Goal: Task Accomplishment & Management: Use online tool/utility

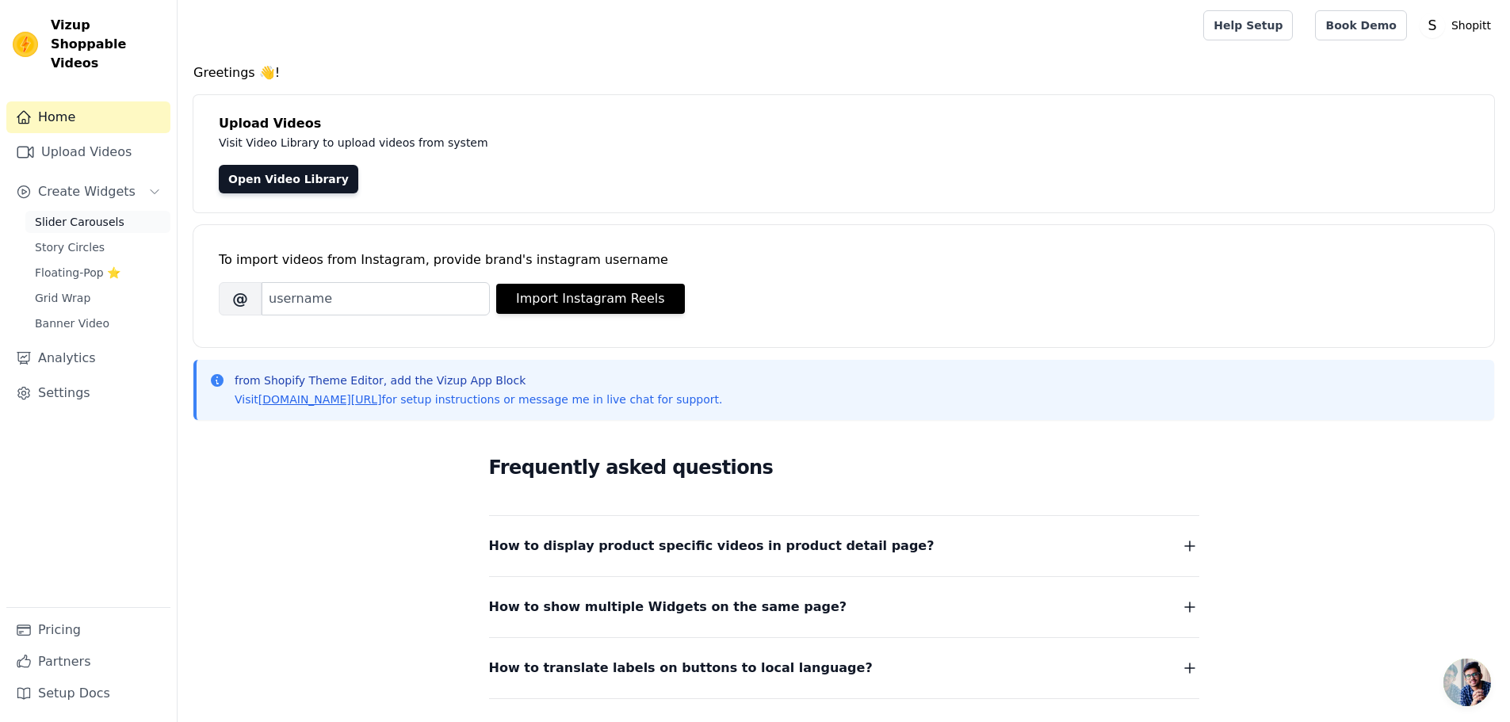
click at [69, 214] on span "Slider Carousels" at bounding box center [80, 222] width 90 height 16
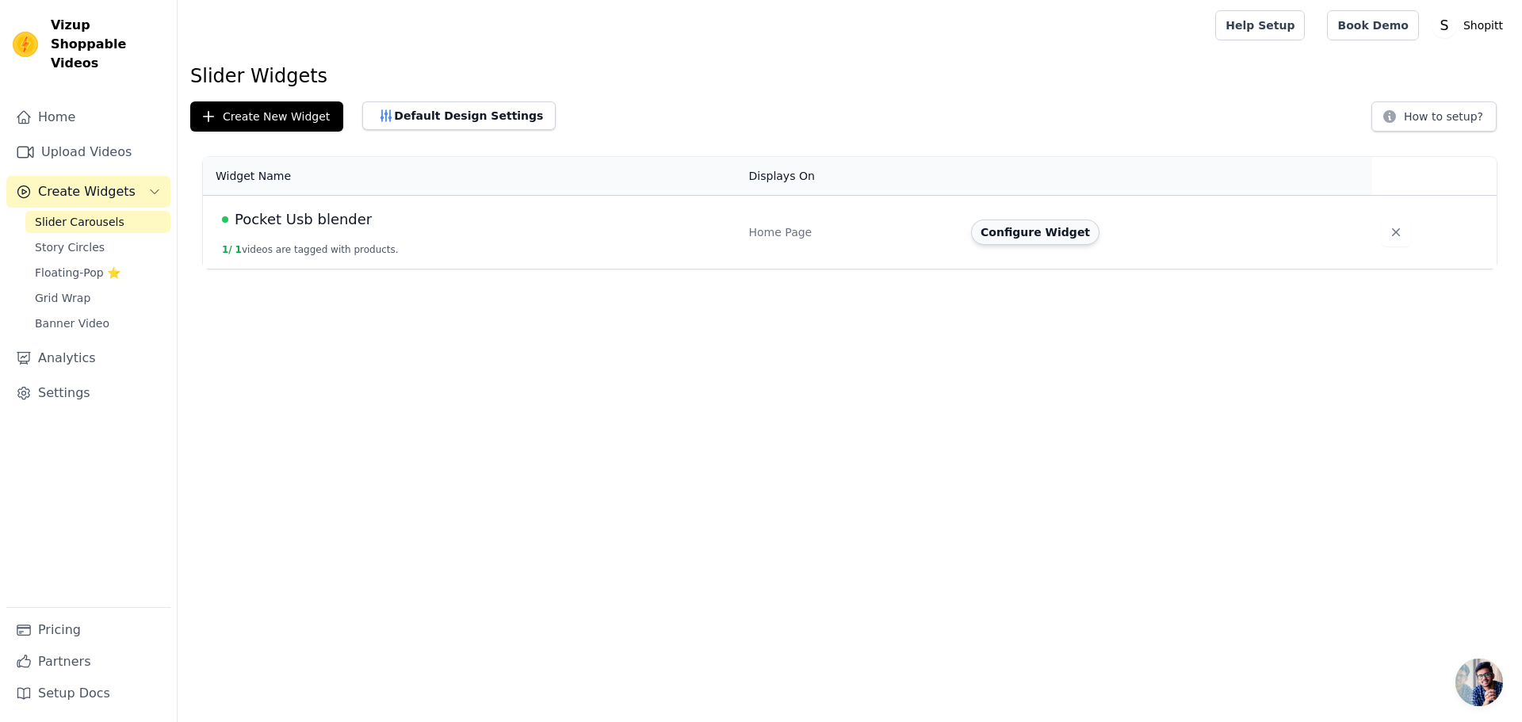
click at [1006, 228] on button "Configure Widget" at bounding box center [1035, 232] width 128 height 25
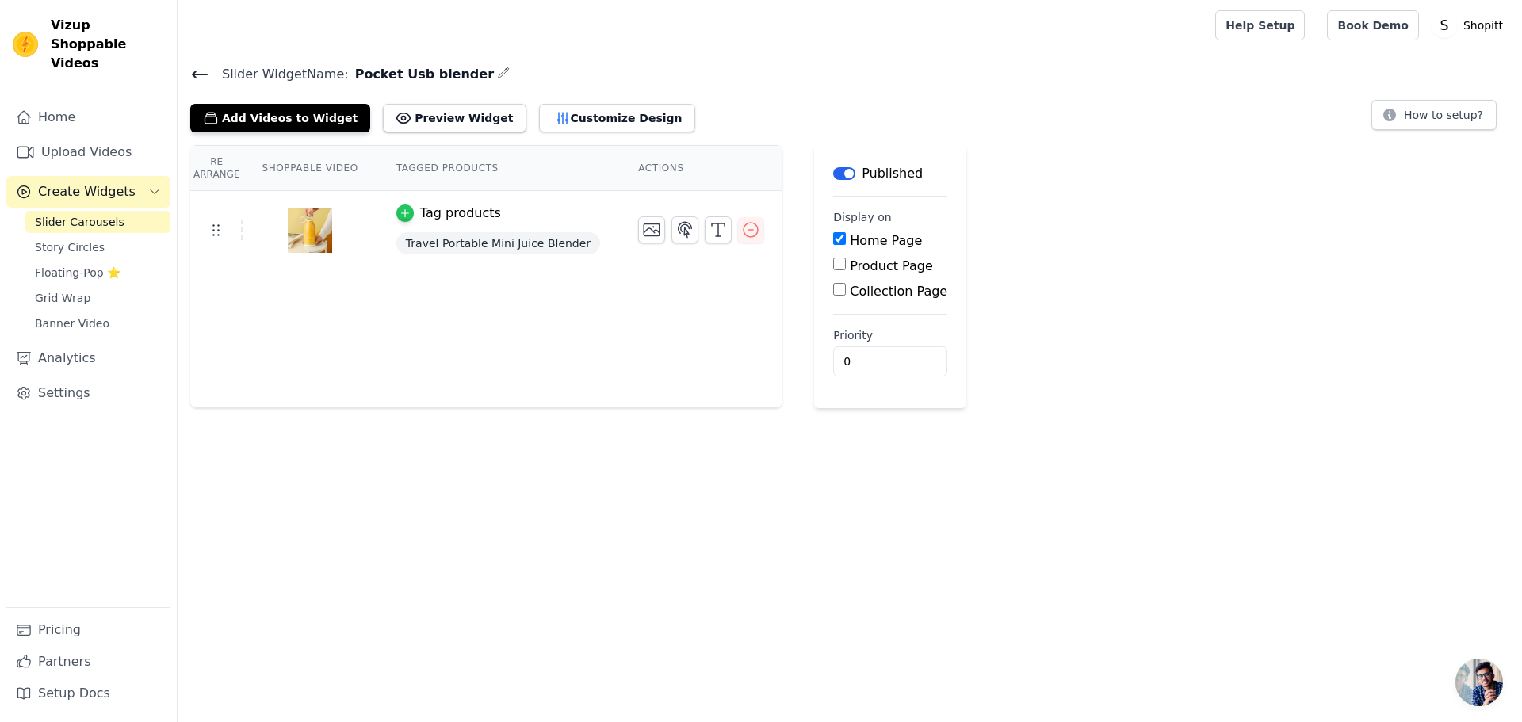
click at [400, 208] on icon "button" at bounding box center [405, 213] width 11 height 11
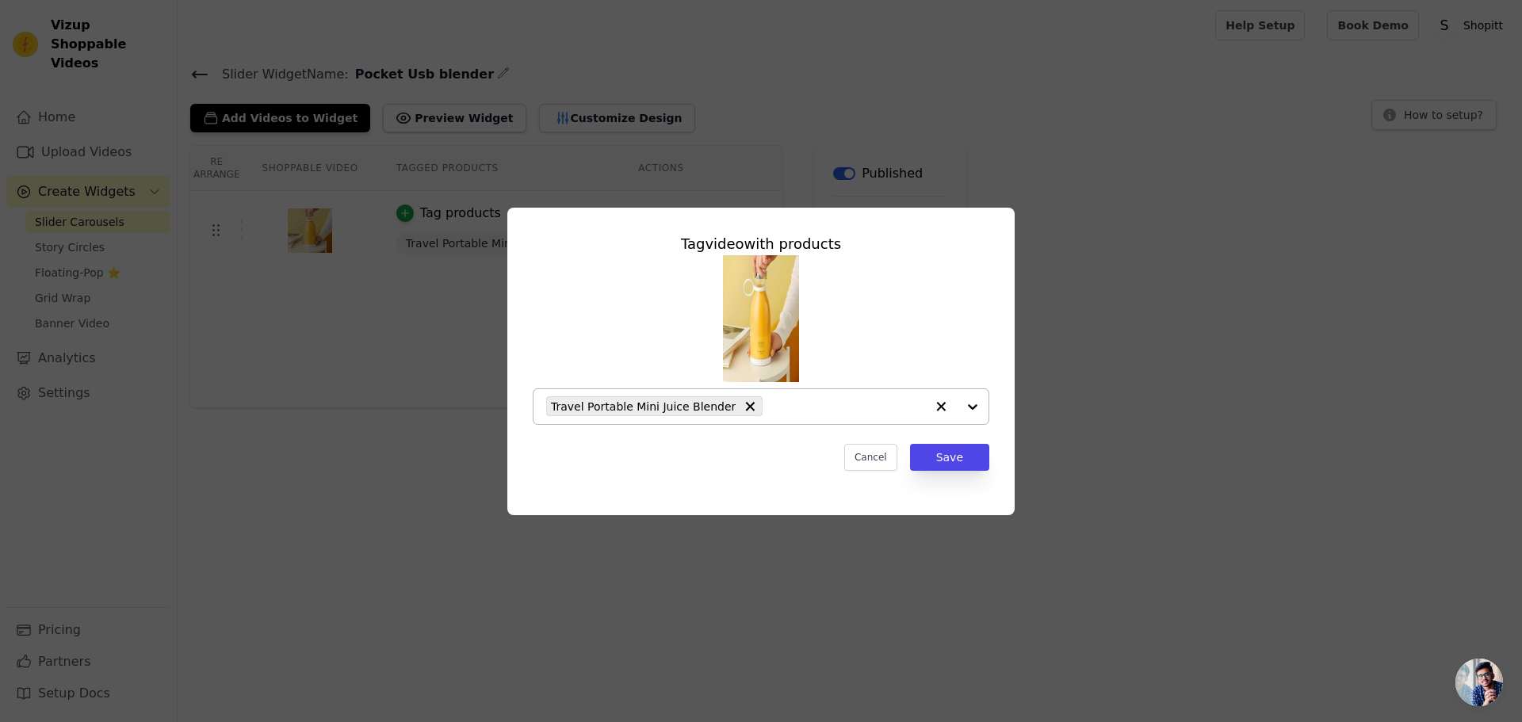
click at [973, 409] on div at bounding box center [956, 406] width 63 height 35
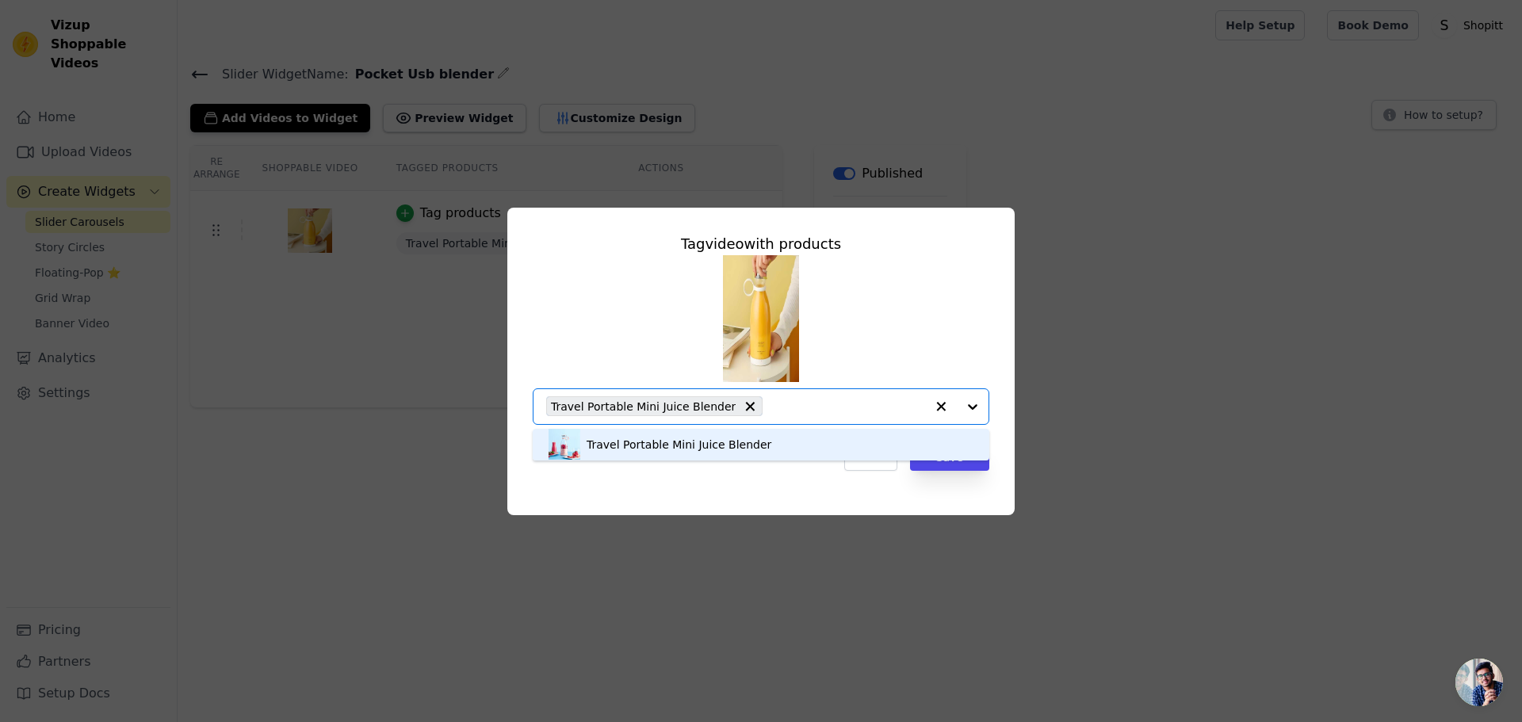
click at [973, 409] on div at bounding box center [956, 406] width 63 height 35
click at [802, 446] on div "Travel Portable Mini Juice Blender" at bounding box center [761, 445] width 425 height 32
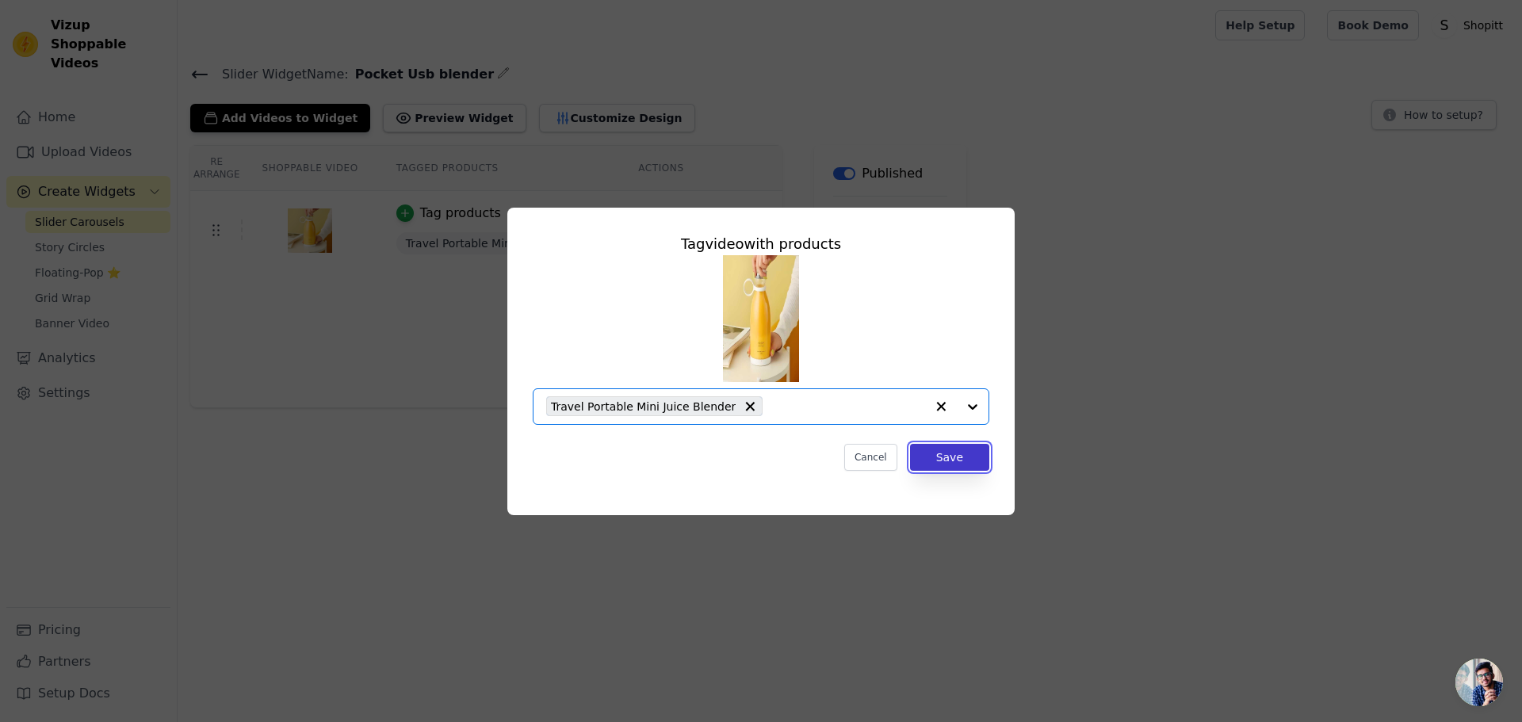
click at [929, 459] on button "Save" at bounding box center [949, 457] width 79 height 27
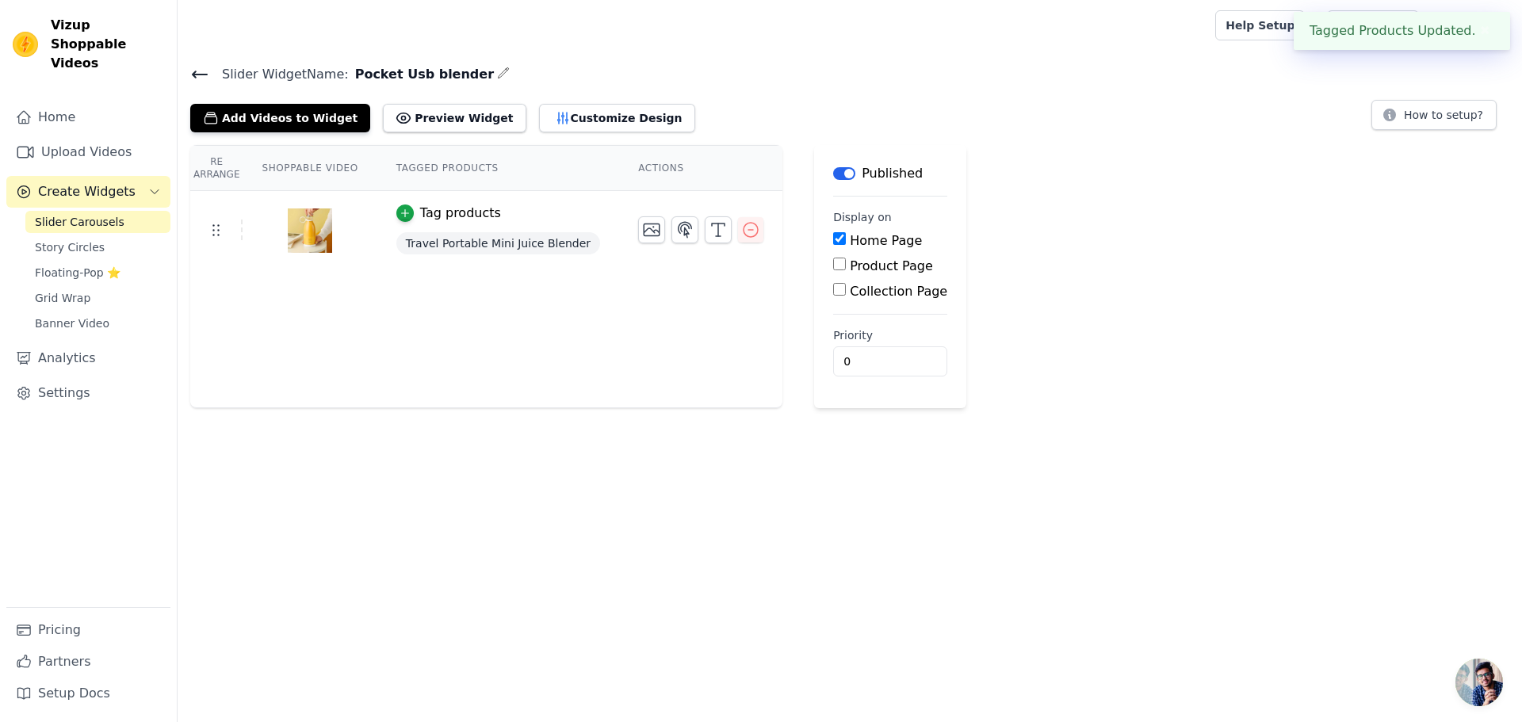
click at [833, 260] on input "Product Page" at bounding box center [839, 264] width 13 height 13
checkbox input "true"
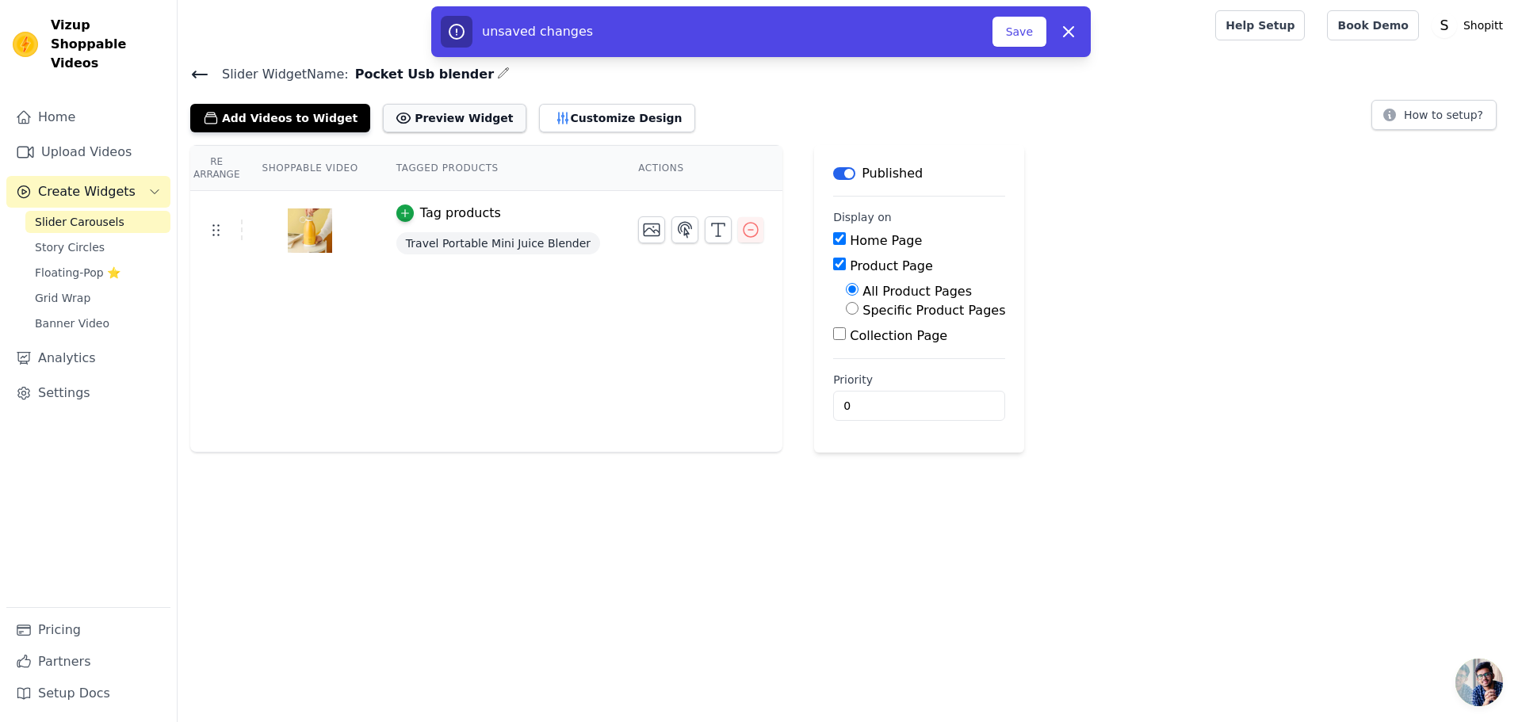
click at [452, 123] on button "Preview Widget" at bounding box center [454, 118] width 143 height 29
click at [283, 123] on button "Add Videos to Widget" at bounding box center [280, 118] width 180 height 29
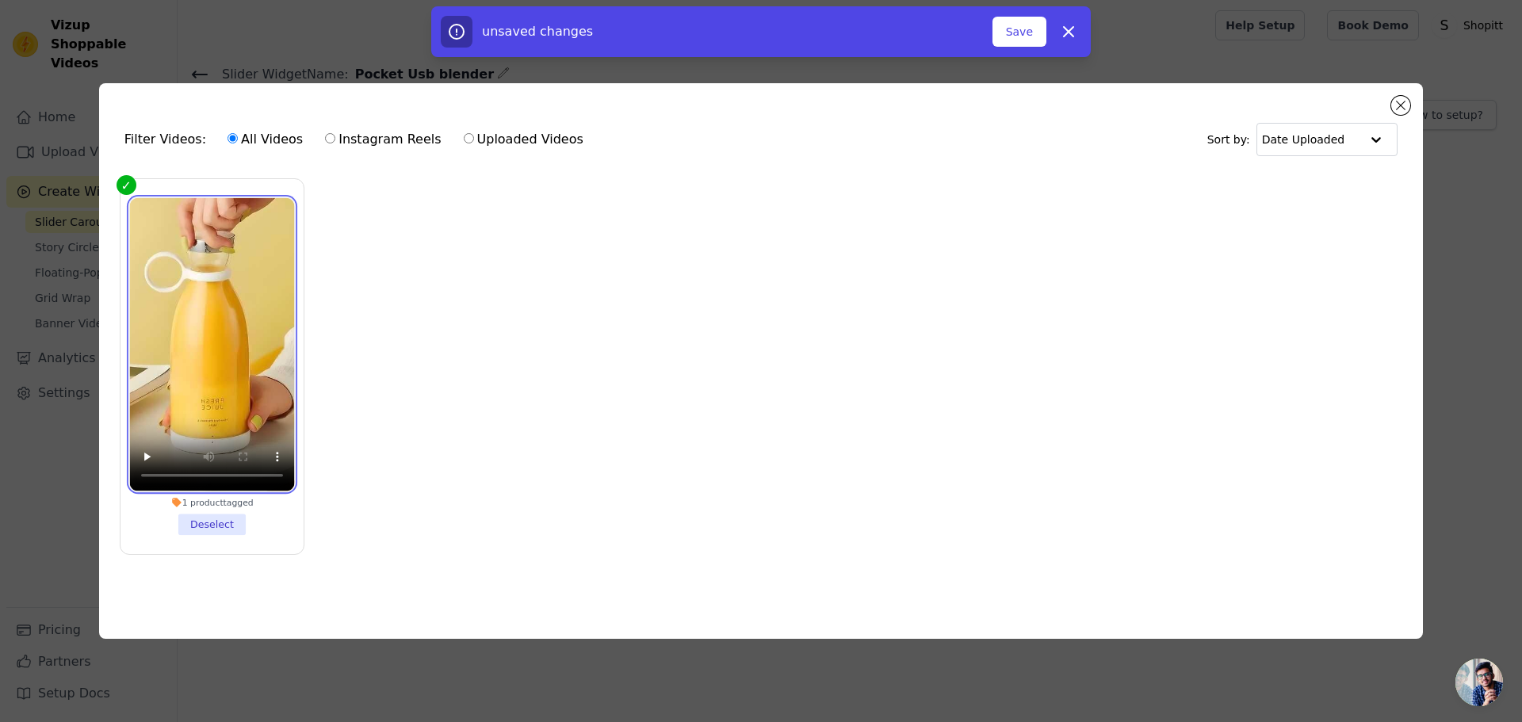
click at [189, 405] on video at bounding box center [211, 344] width 165 height 293
click at [1399, 101] on button "Close modal" at bounding box center [1400, 105] width 19 height 19
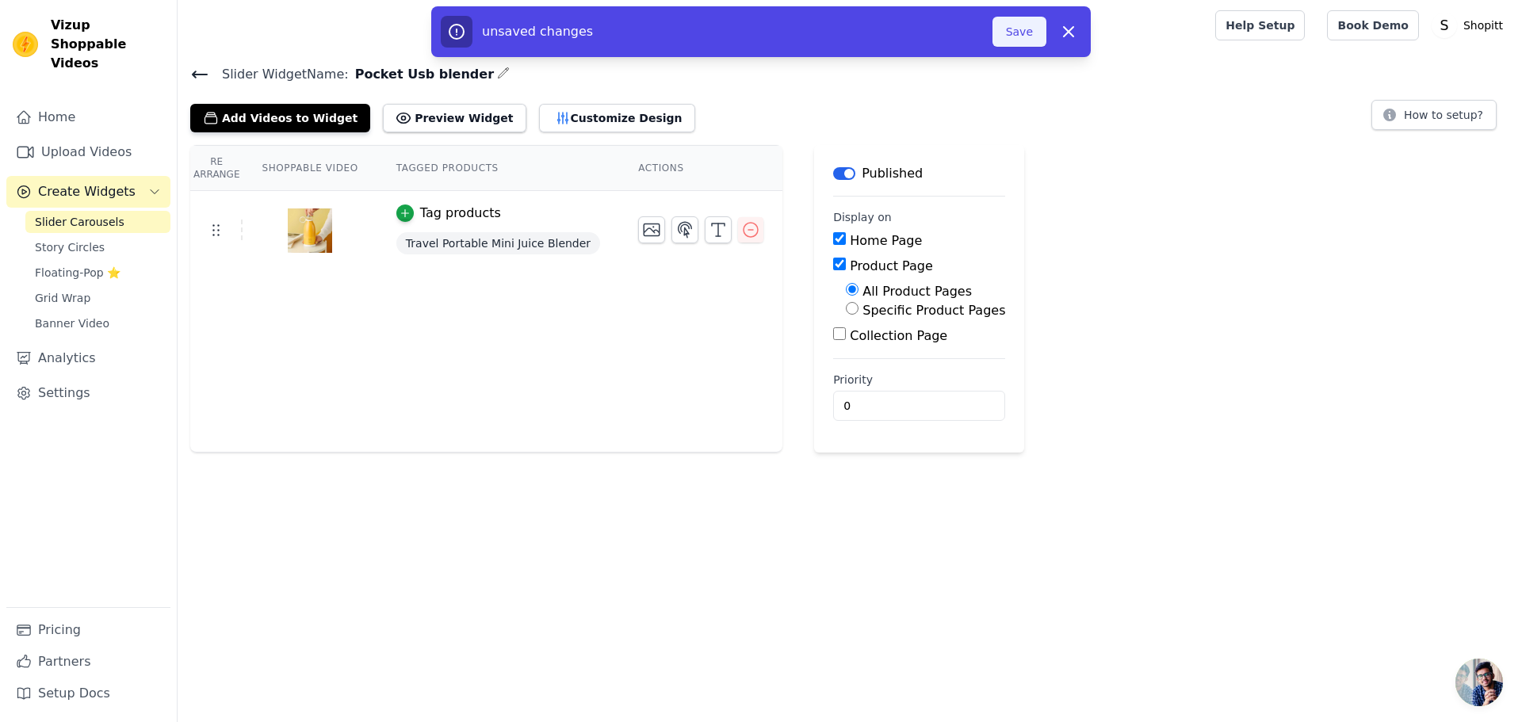
click at [1022, 26] on button "Save" at bounding box center [1019, 32] width 54 height 30
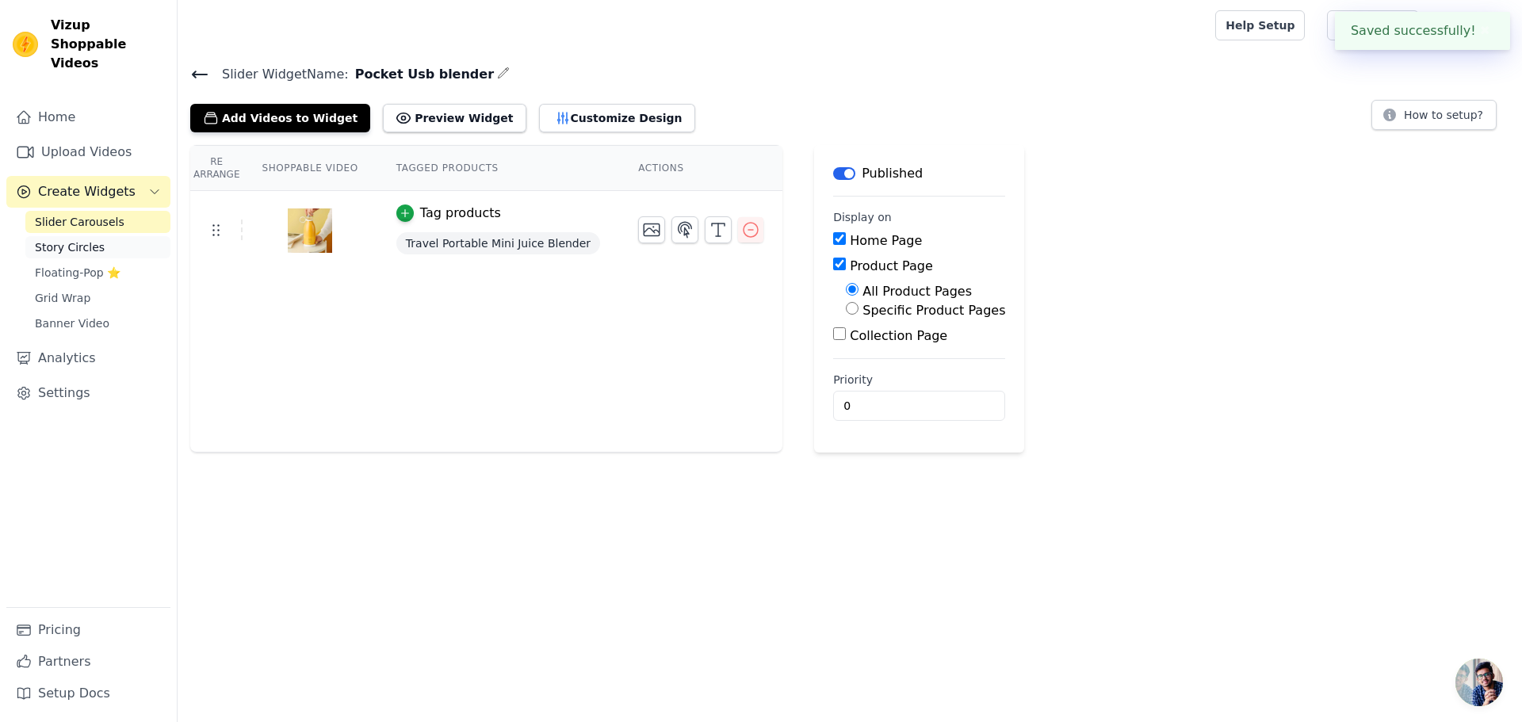
click at [77, 239] on span "Story Circles" at bounding box center [70, 247] width 70 height 16
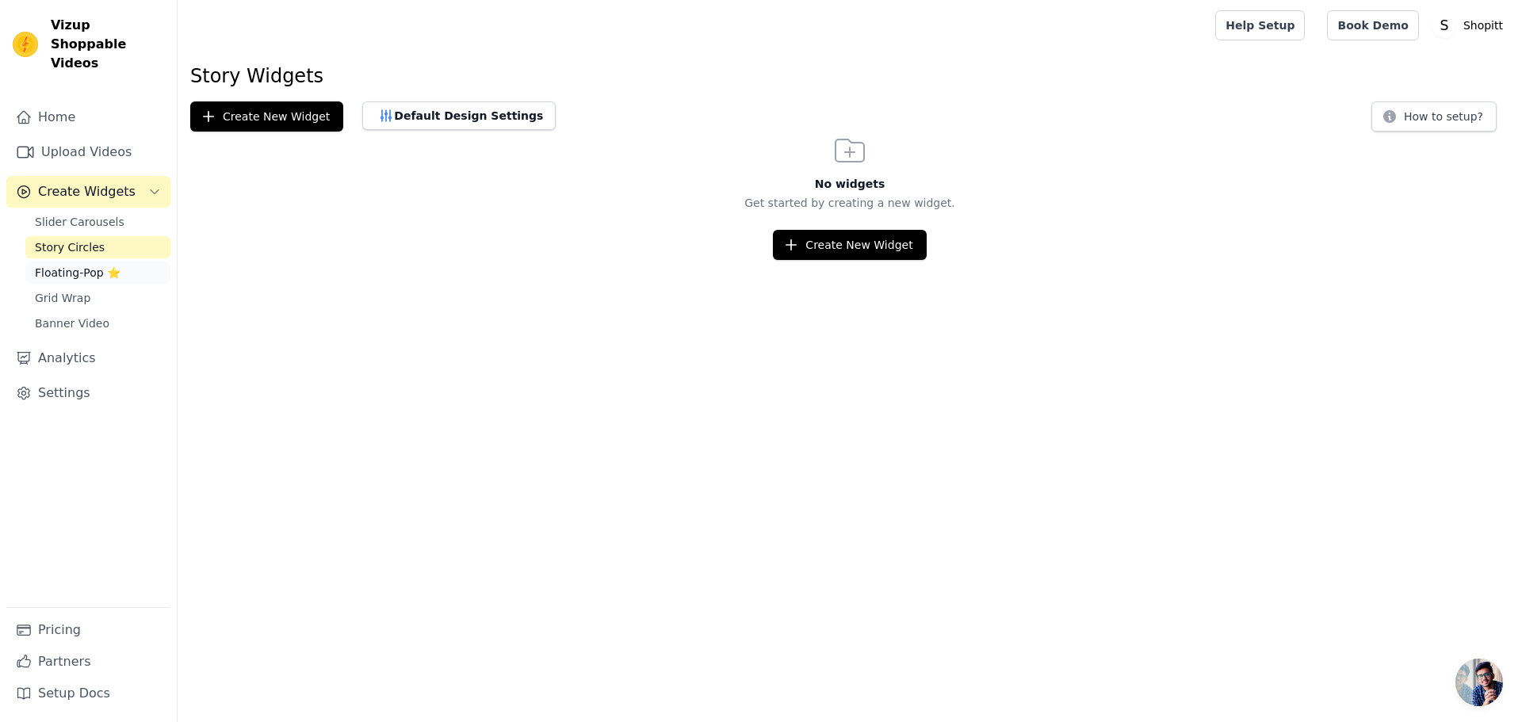
click at [62, 265] on span "Floating-Pop ⭐" at bounding box center [78, 273] width 86 height 16
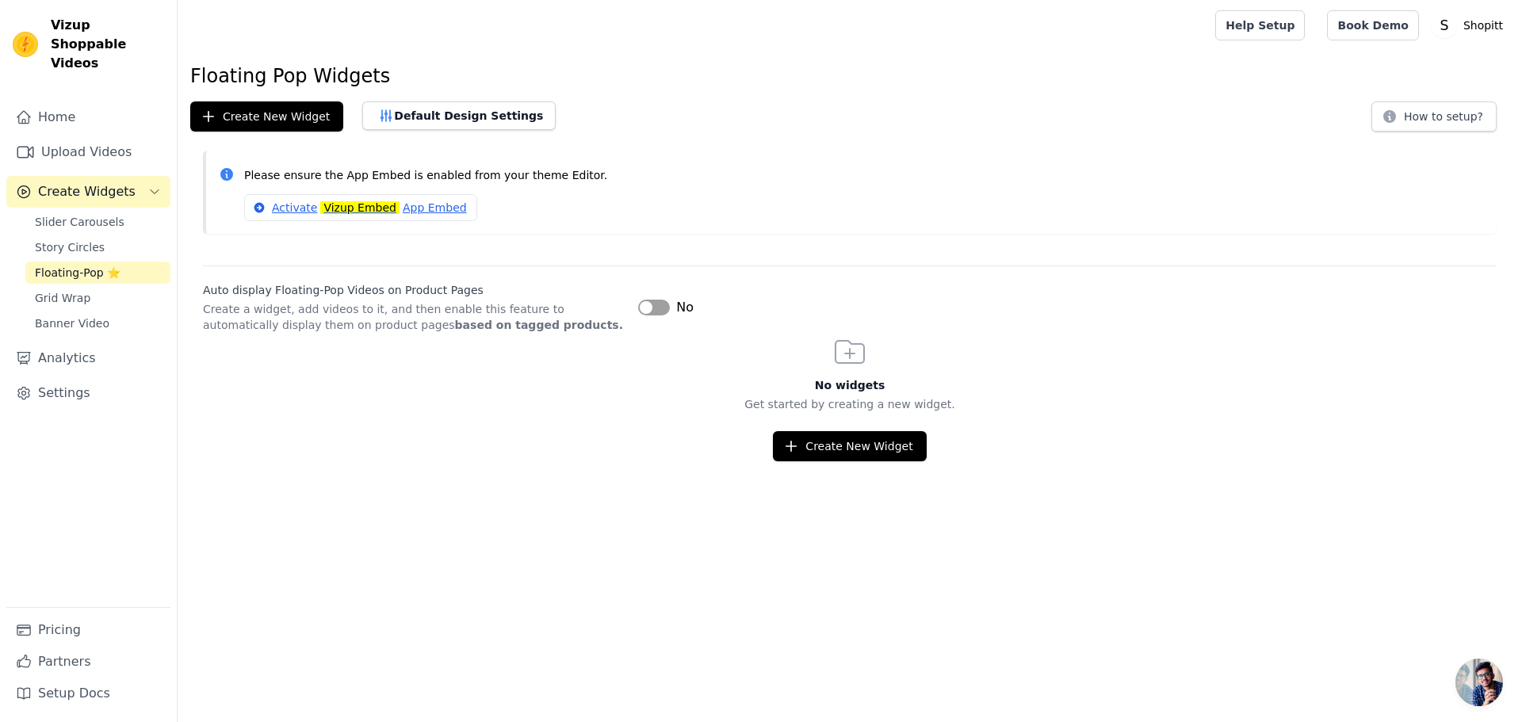
click at [77, 214] on div "Slider Carousels Story Circles Floating-Pop ⭐ Grid Wrap Banner Video" at bounding box center [97, 273] width 145 height 124
click at [81, 214] on span "Slider Carousels" at bounding box center [80, 222] width 90 height 16
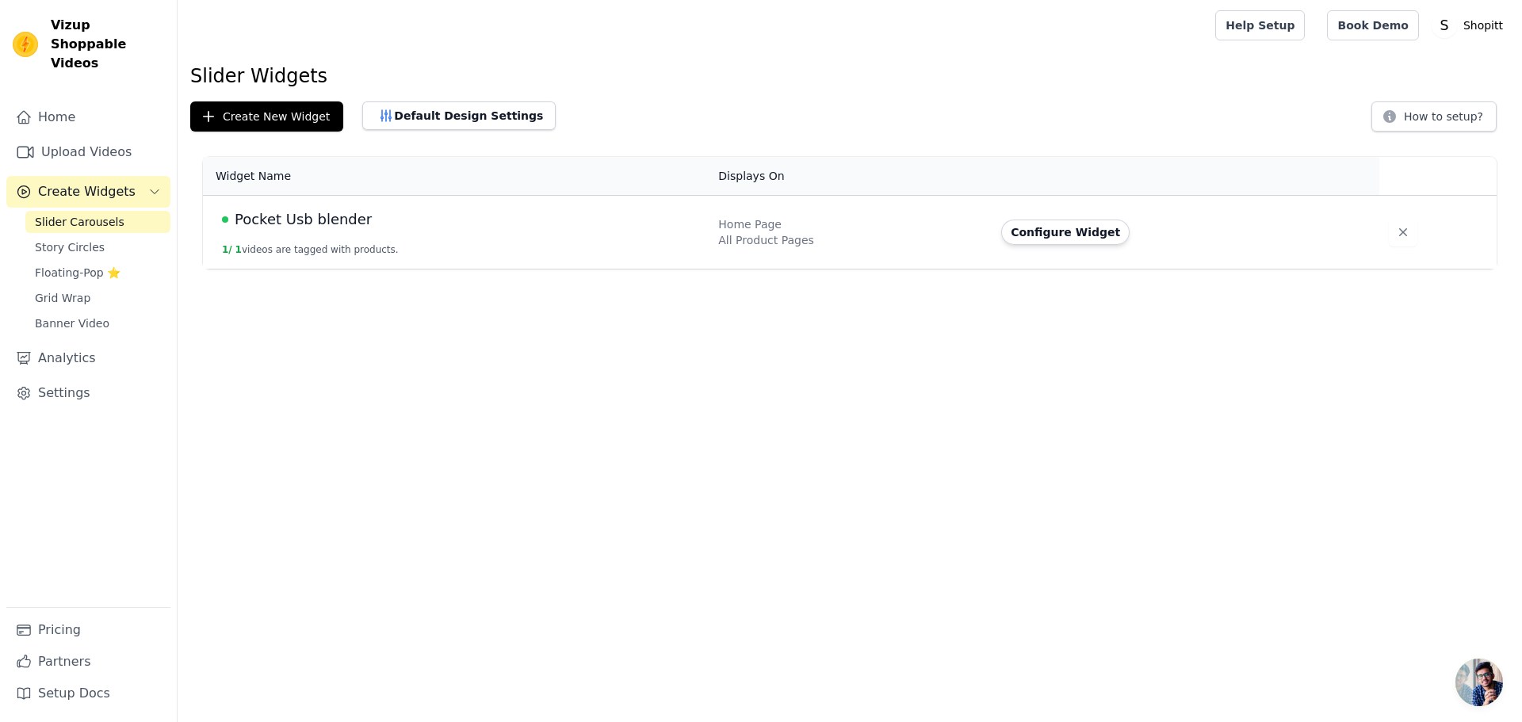
click at [147, 176] on button "Create Widgets" at bounding box center [88, 192] width 164 height 32
click at [120, 136] on link "Upload Videos" at bounding box center [88, 152] width 164 height 32
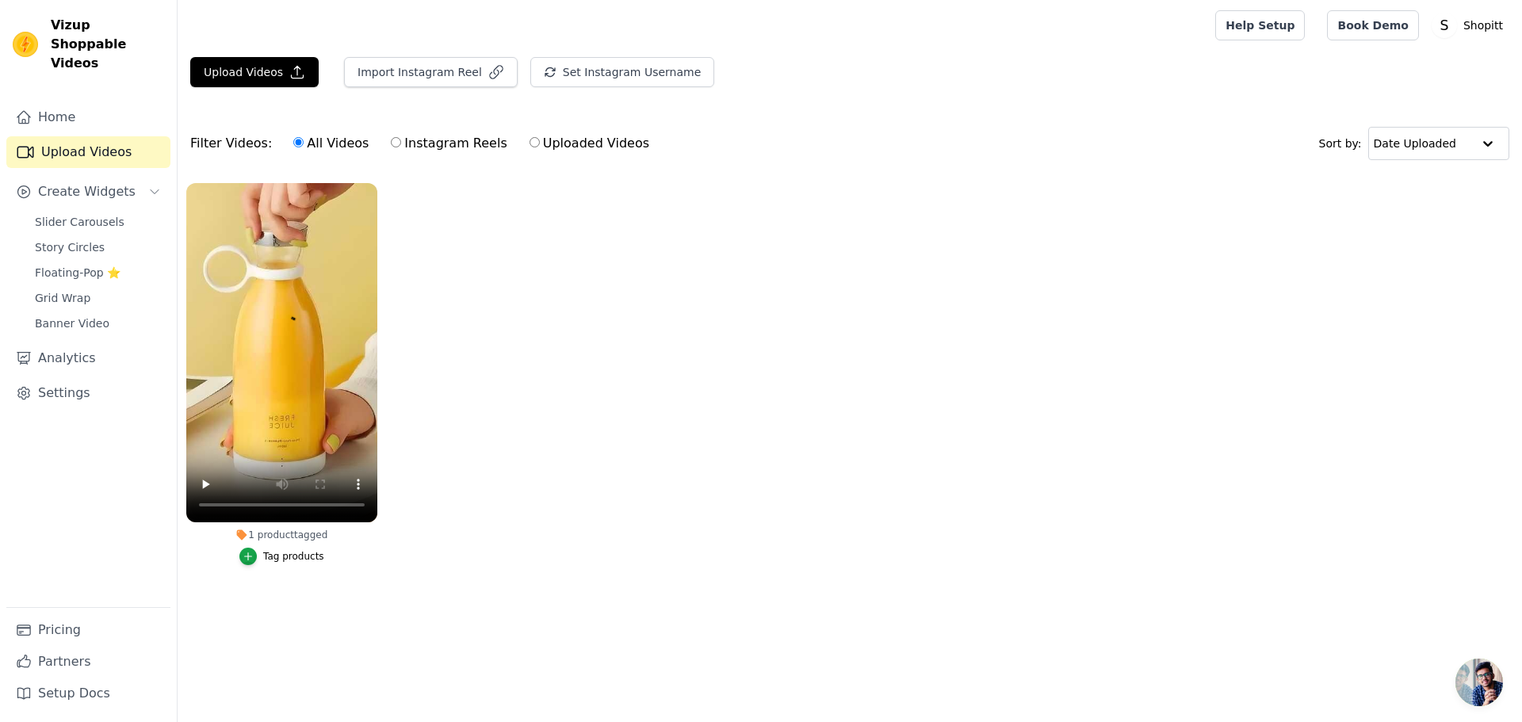
click at [68, 392] on div "Home Upload Videos Create Widgets Slider Carousels Story Circles Floating-Pop ⭐…" at bounding box center [88, 354] width 164 height 506
click at [86, 377] on link "Settings" at bounding box center [88, 393] width 164 height 32
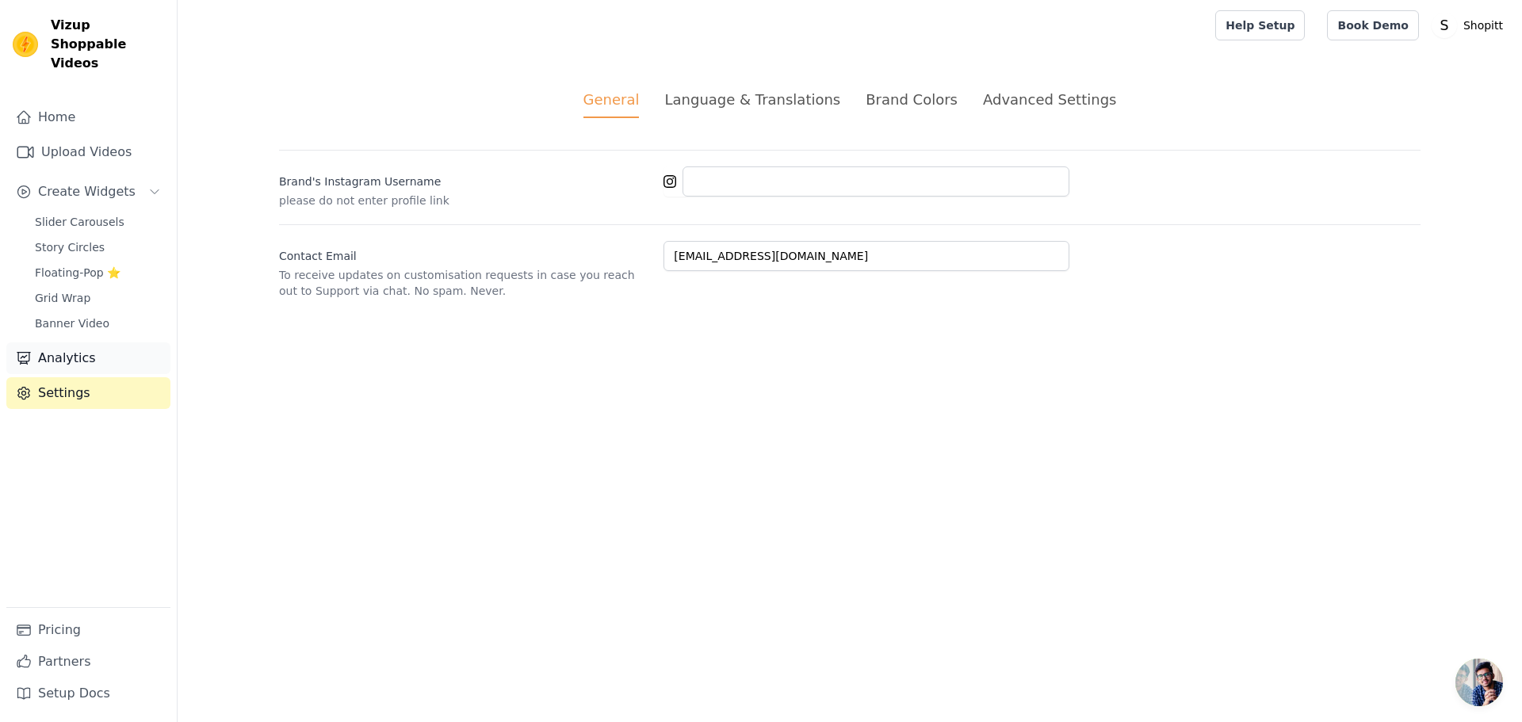
click at [68, 342] on link "Analytics" at bounding box center [88, 358] width 164 height 32
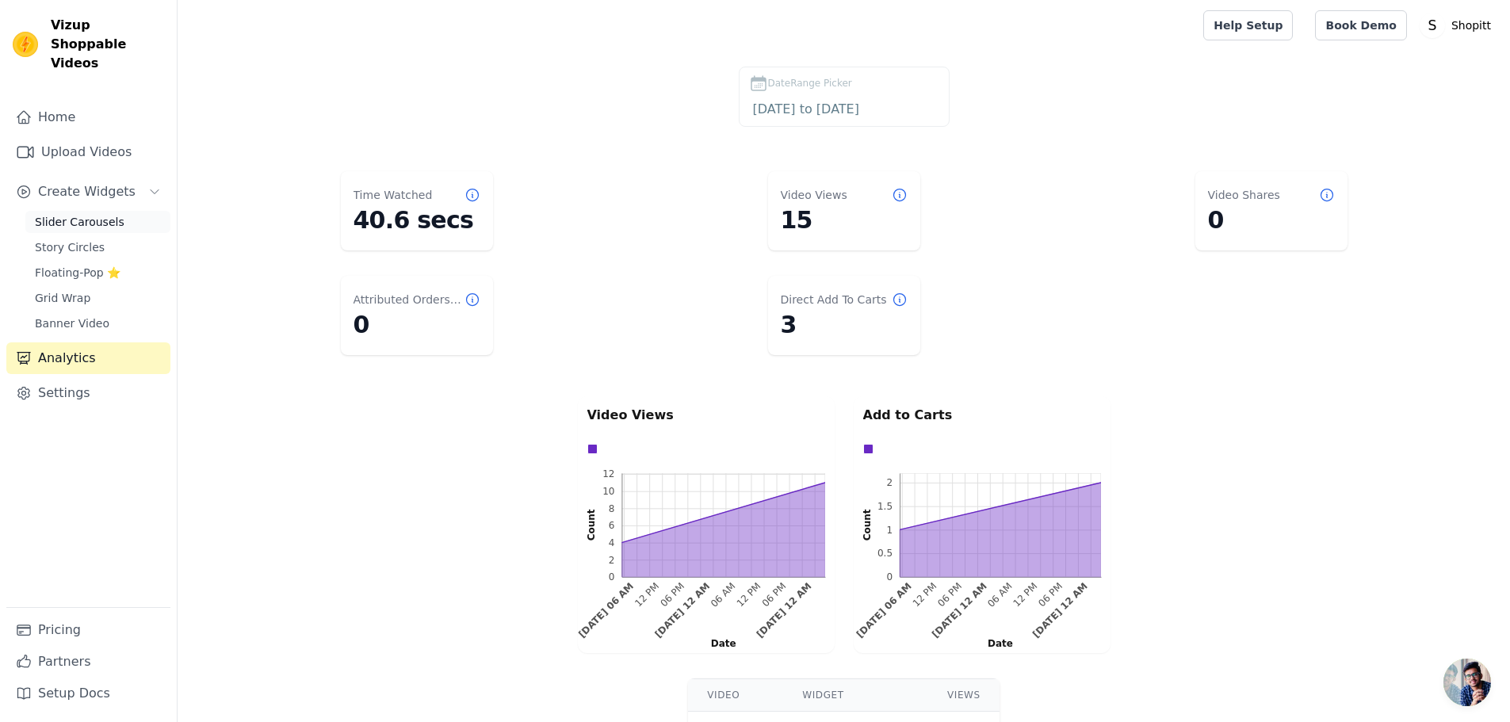
click at [78, 214] on span "Slider Carousels" at bounding box center [80, 222] width 90 height 16
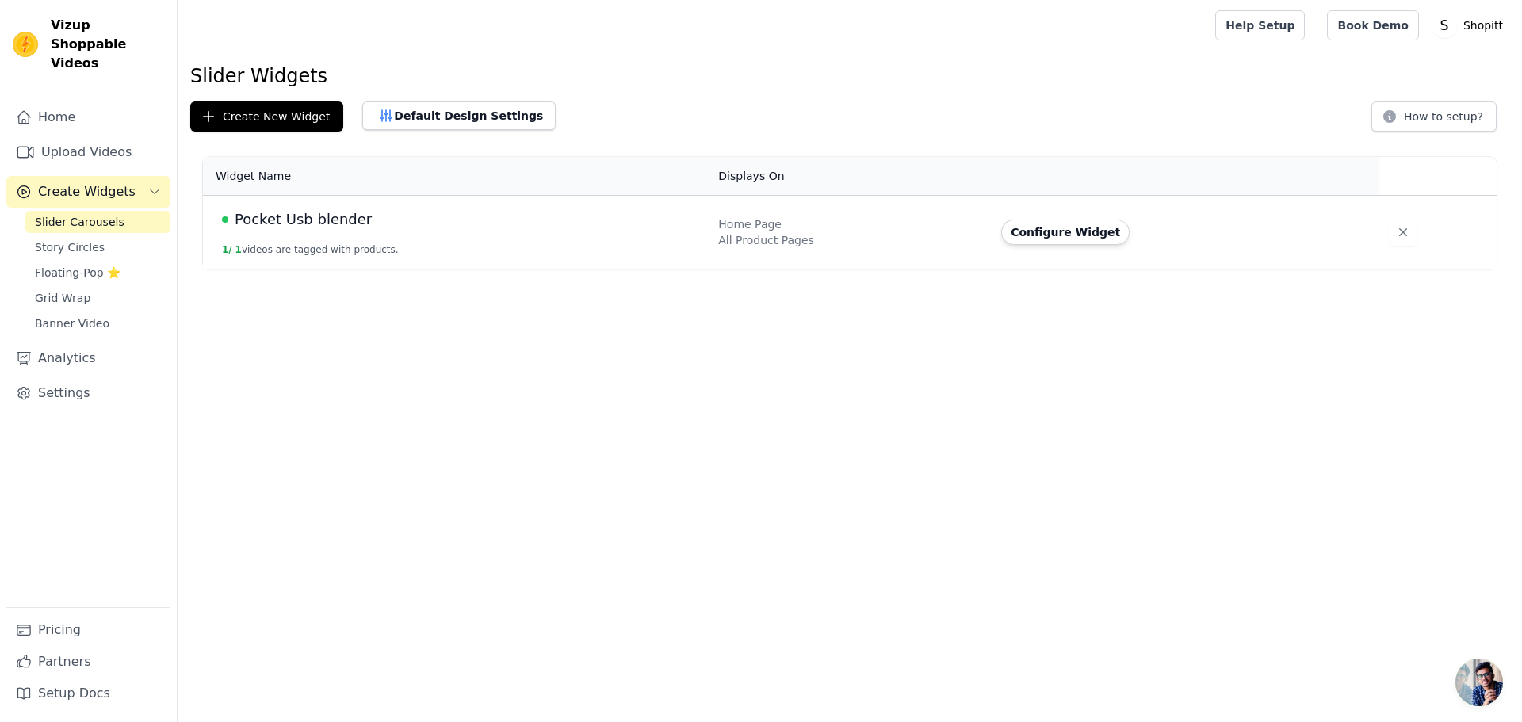
click at [151, 185] on icon "Sidebar" at bounding box center [154, 191] width 13 height 13
click at [74, 265] on span "Floating-Pop ⭐" at bounding box center [78, 273] width 86 height 16
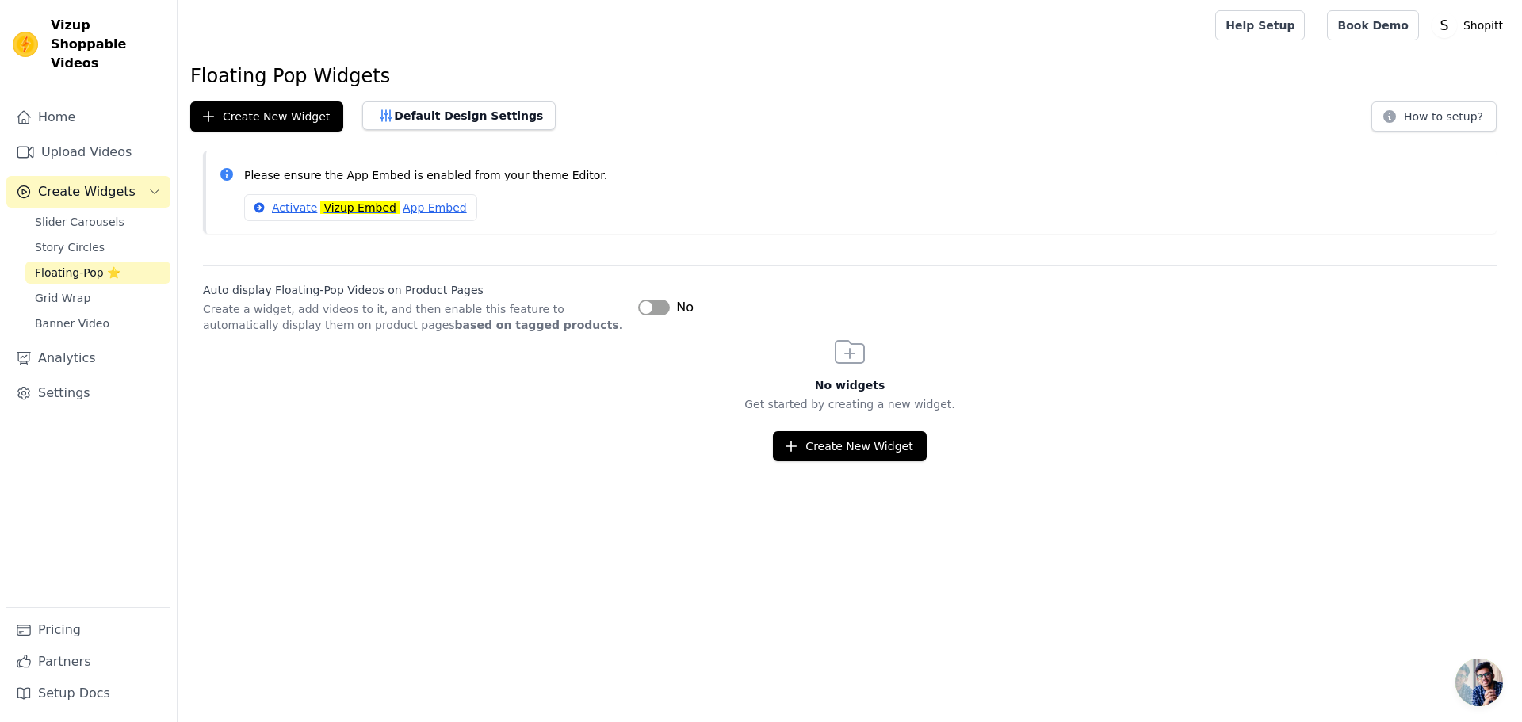
click at [658, 305] on button "Label" at bounding box center [654, 308] width 32 height 16
click at [820, 446] on button "Create New Widget" at bounding box center [849, 446] width 153 height 30
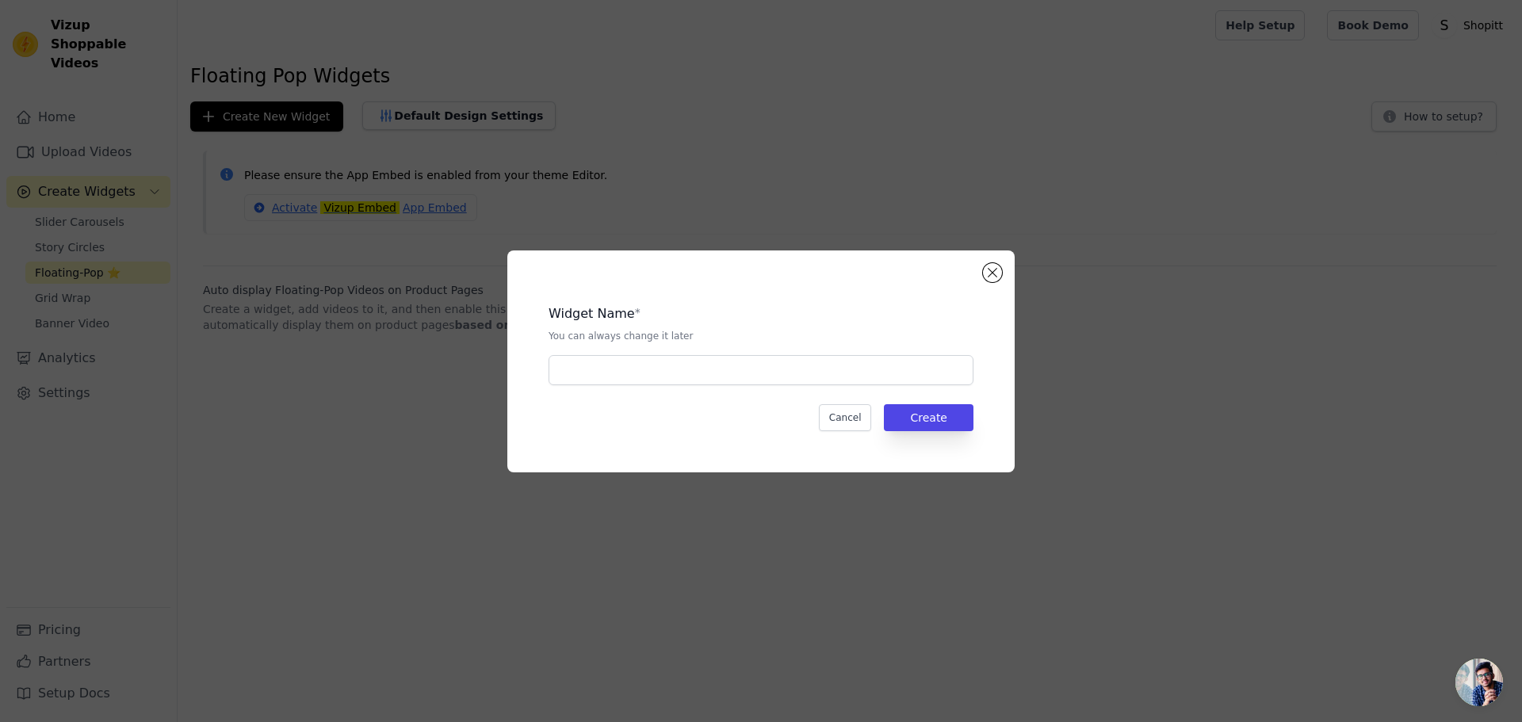
click at [721, 386] on div "Widget Name * You can always change it later Cancel Create" at bounding box center [761, 361] width 457 height 171
click at [721, 374] on input "text" at bounding box center [761, 370] width 425 height 30
click at [856, 420] on button "Cancel" at bounding box center [845, 417] width 53 height 27
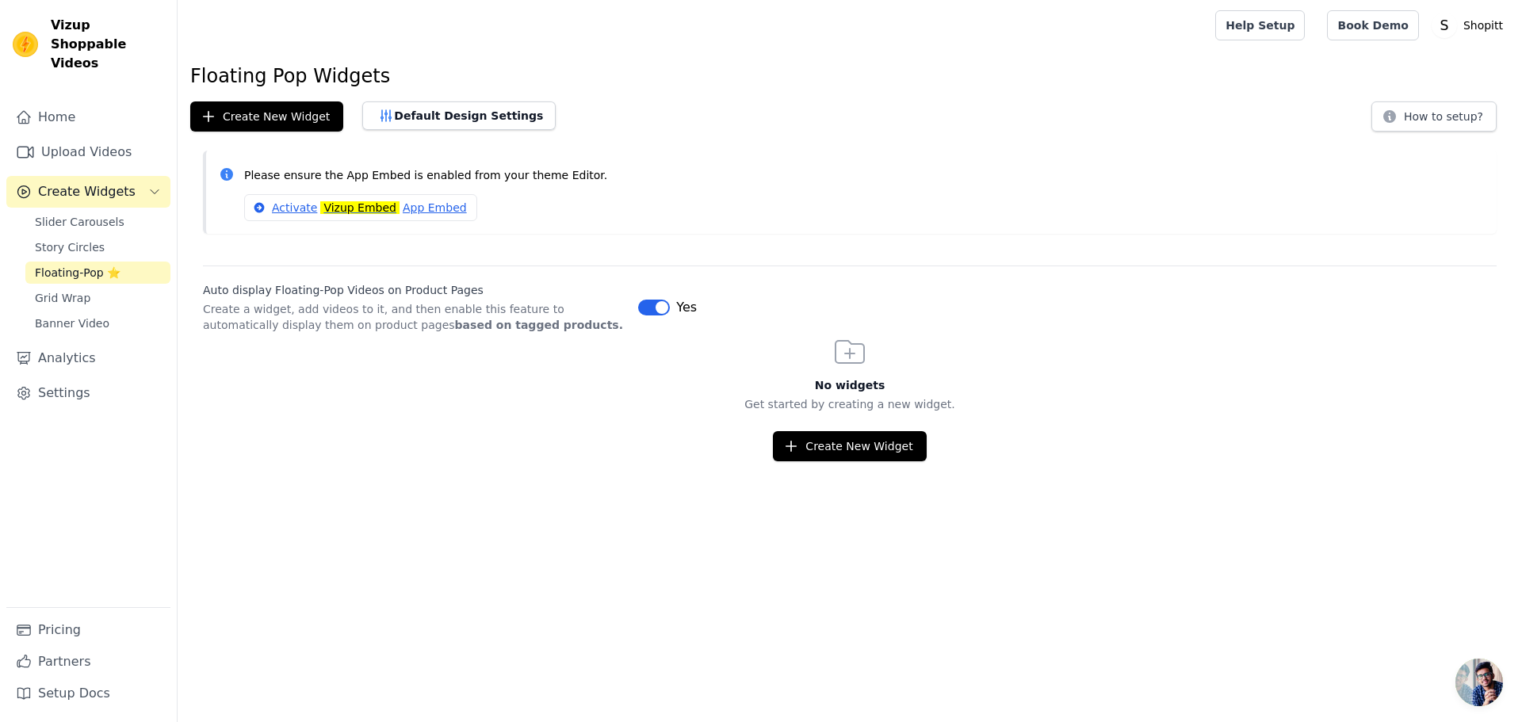
click at [656, 300] on button "Label" at bounding box center [654, 308] width 32 height 16
click at [347, 205] on mark "Vizup Embed" at bounding box center [359, 207] width 79 height 13
